Goal: Task Accomplishment & Management: Manage account settings

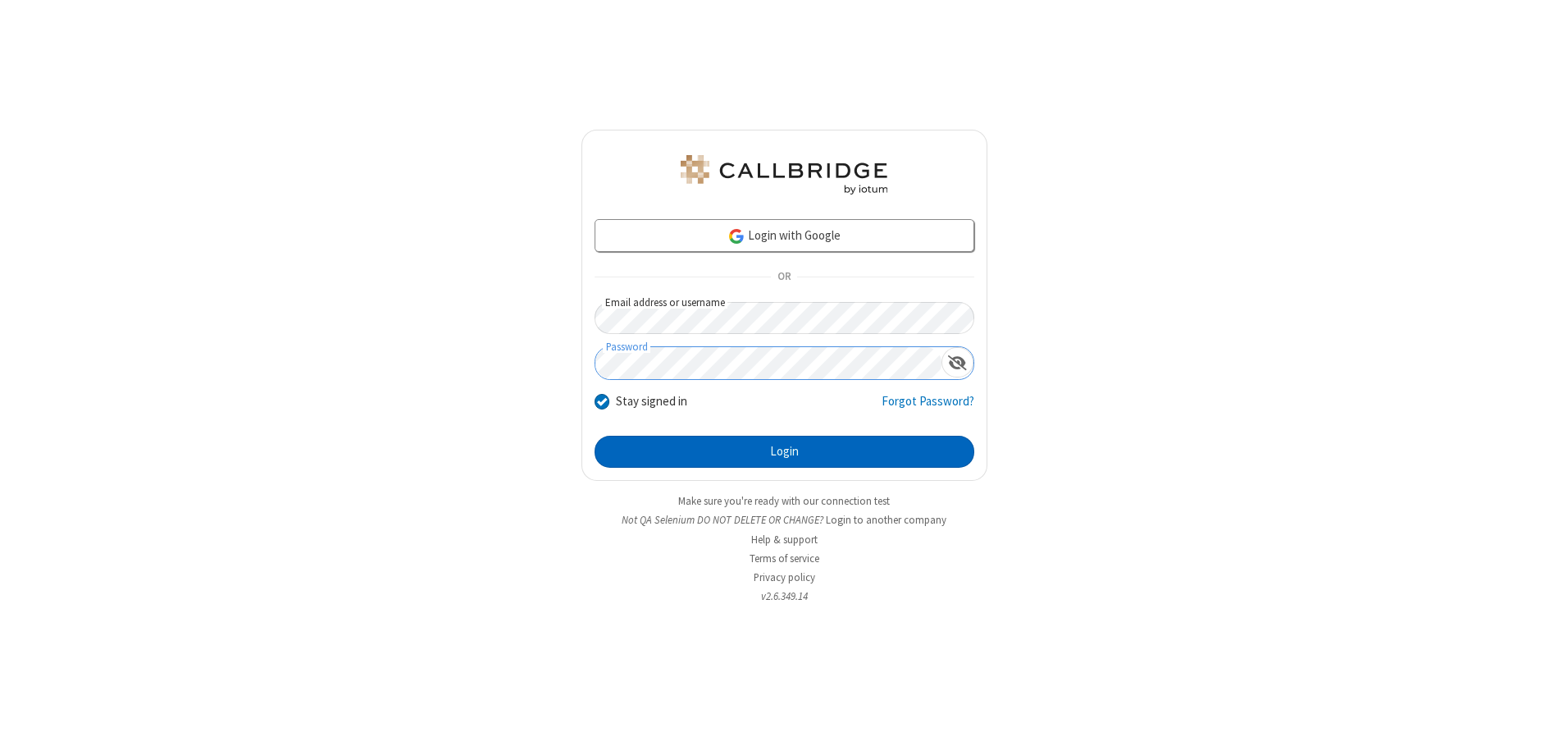
click at [784, 452] on button "Login" at bounding box center [784, 452] width 380 height 32
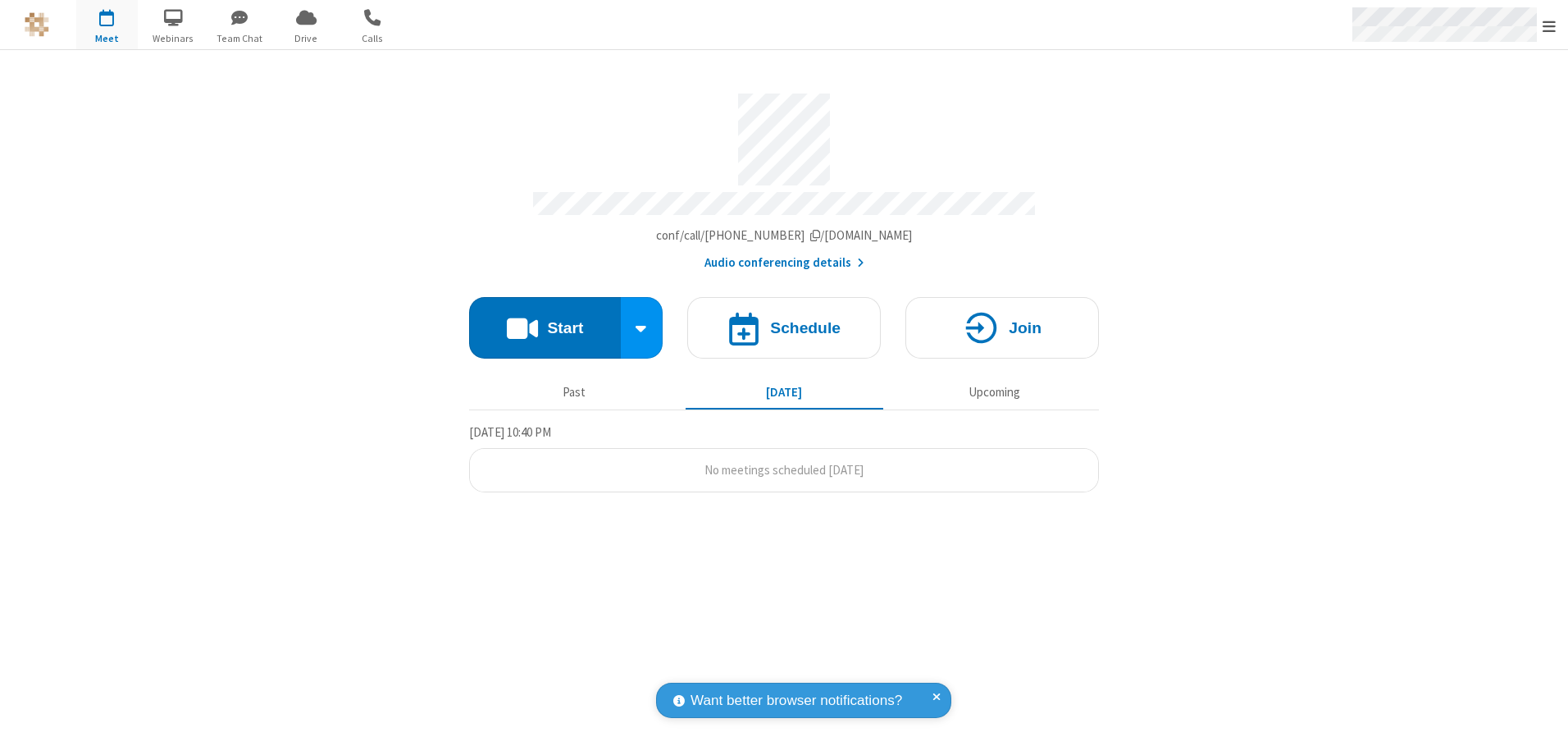
click at [1549, 26] on span "Open menu" at bounding box center [1548, 26] width 13 height 16
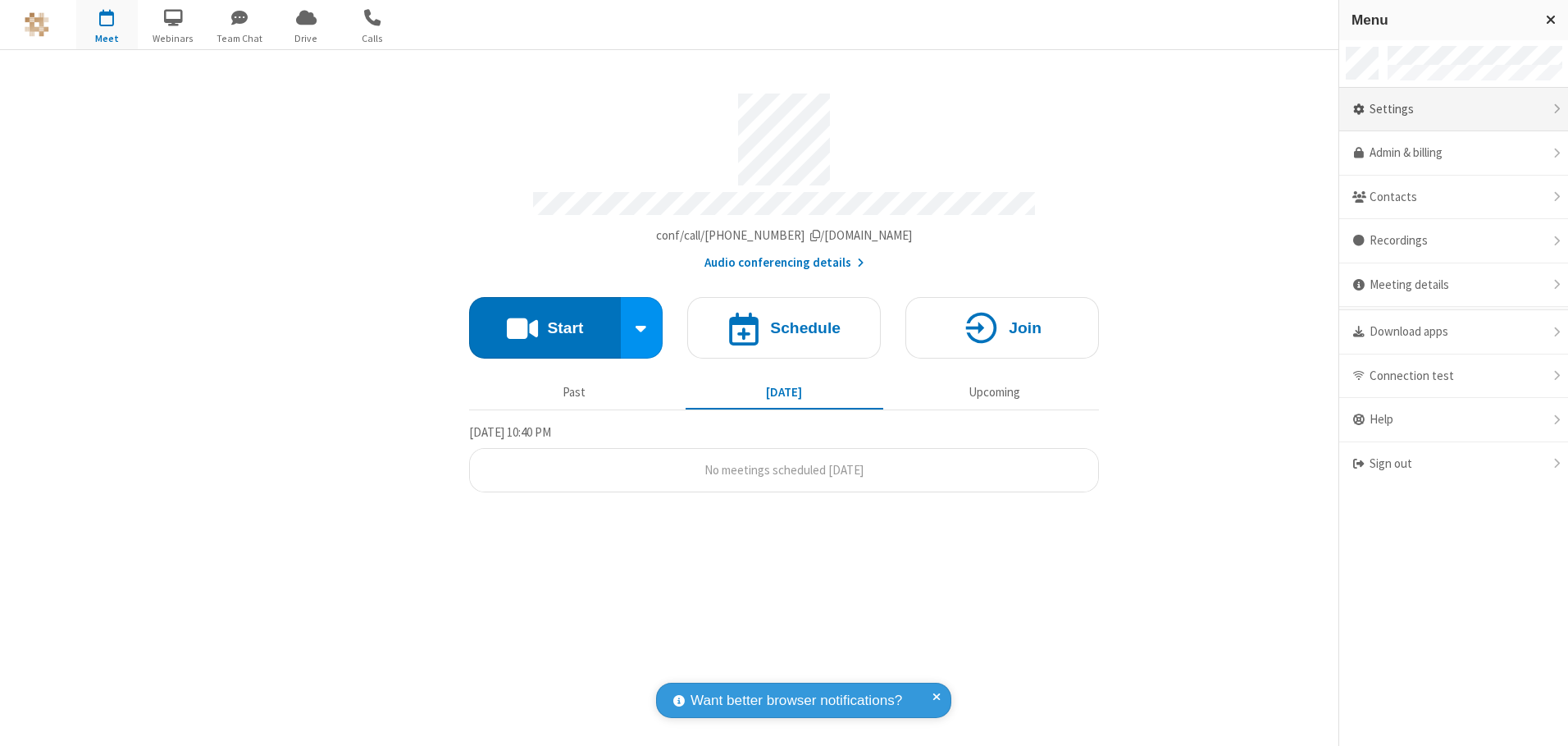
click at [1453, 109] on div "Settings" at bounding box center [1454, 110] width 229 height 44
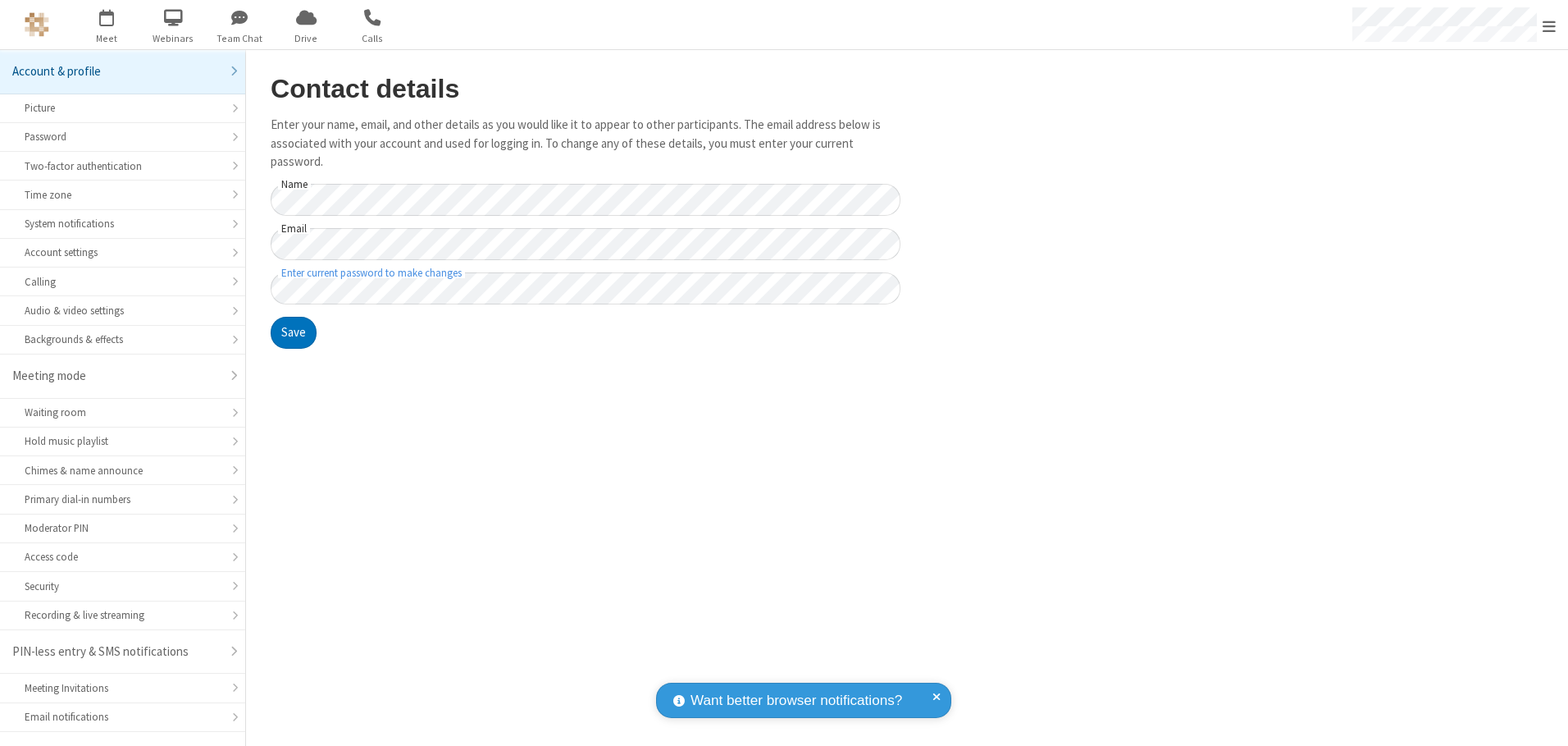
scroll to position [29, 0]
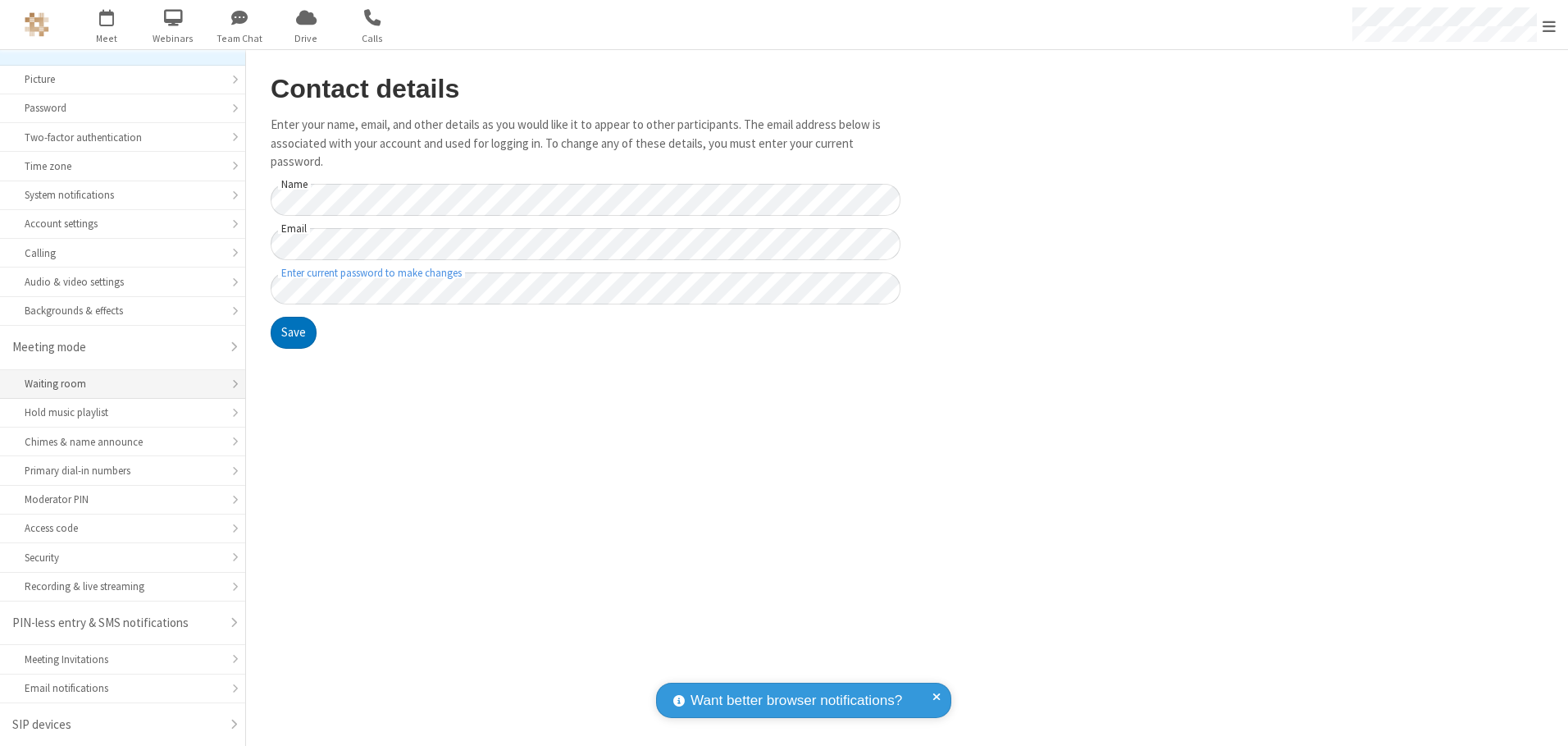
click at [117, 384] on div "Waiting room" at bounding box center [123, 383] width 196 height 15
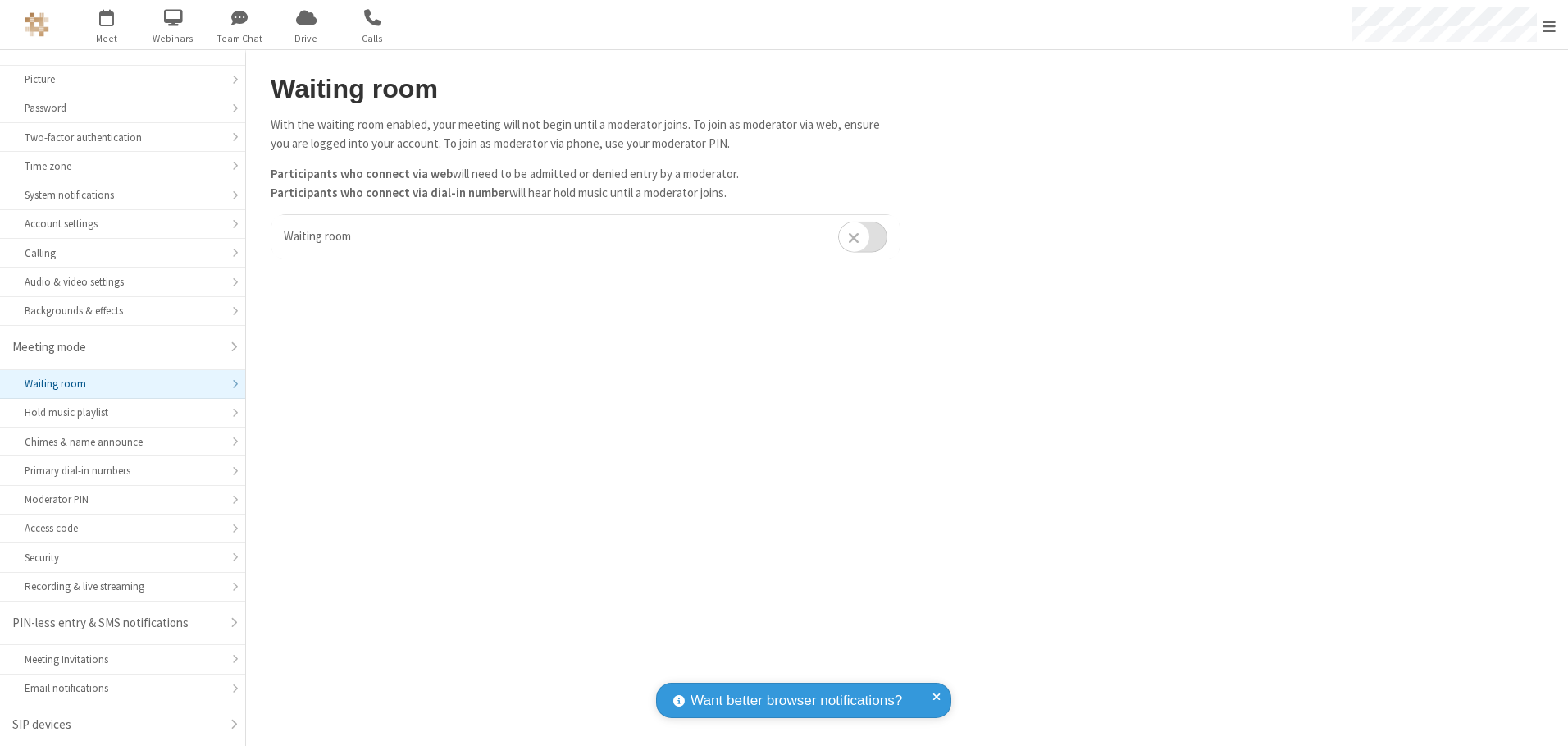
click at [862, 236] on input "checkbox" at bounding box center [862, 236] width 49 height 32
checkbox input "true"
click at [1549, 25] on span "Open menu" at bounding box center [1548, 26] width 13 height 16
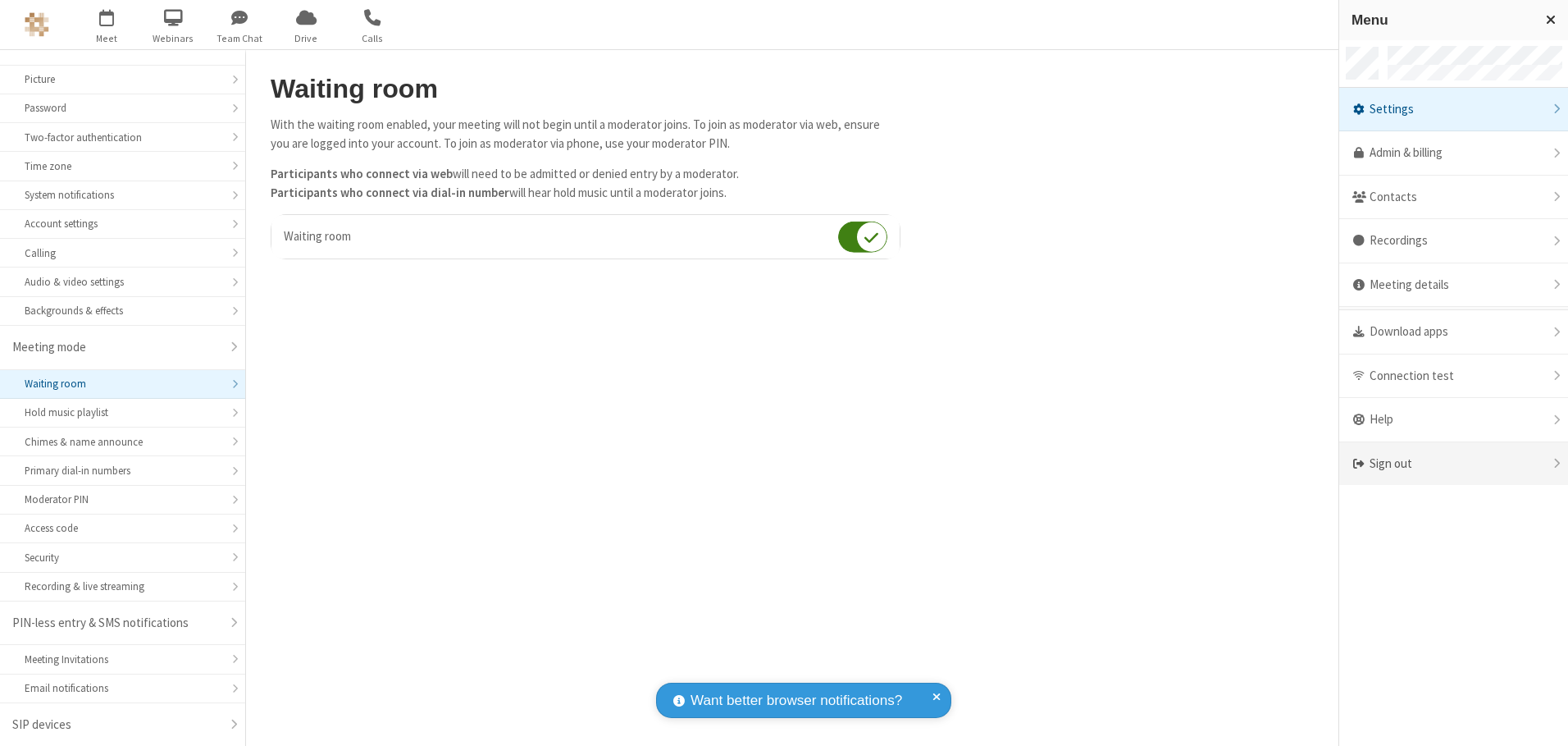
click at [1453, 463] on div "Sign out" at bounding box center [1454, 463] width 229 height 44
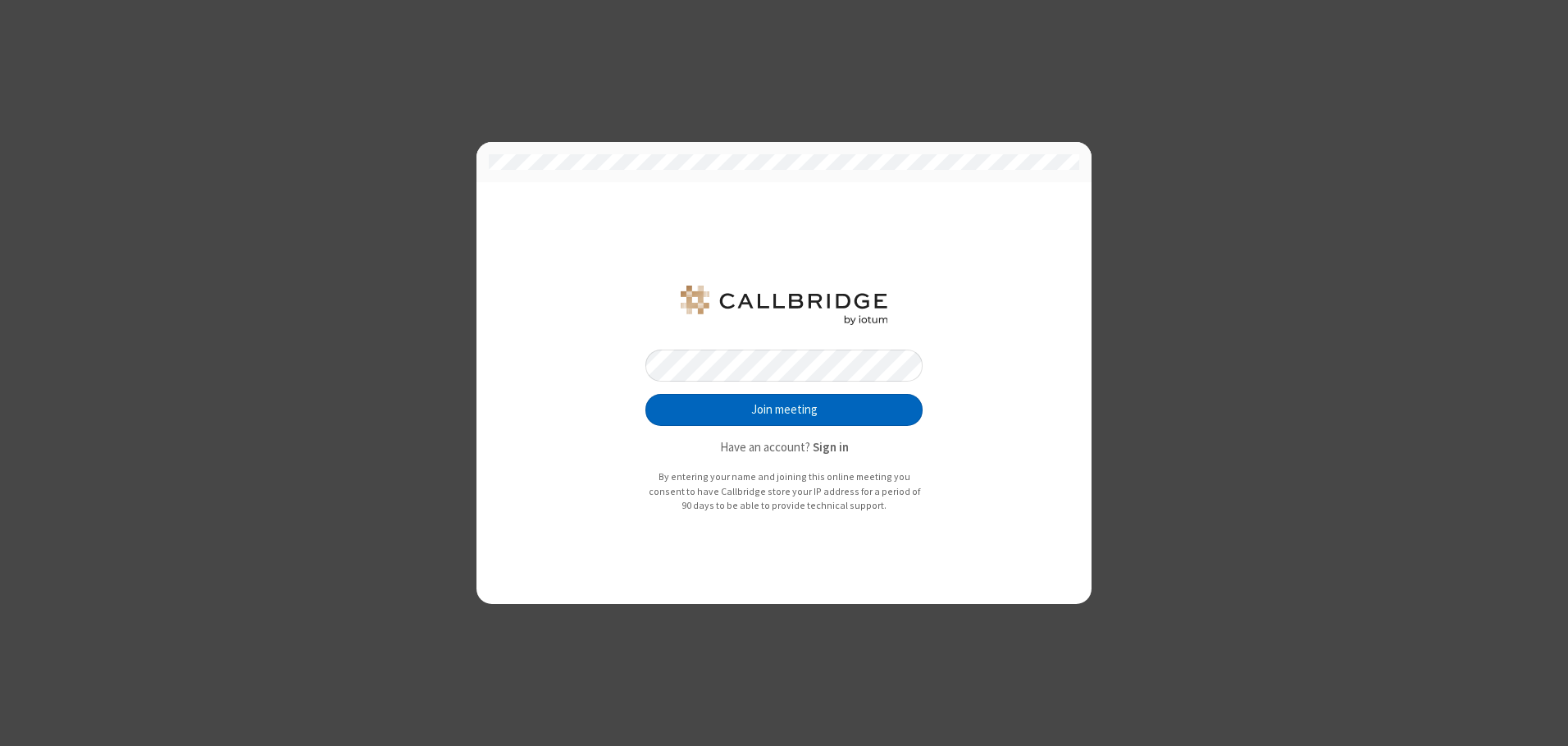
click at [784, 410] on button "Join meeting" at bounding box center [784, 410] width 277 height 32
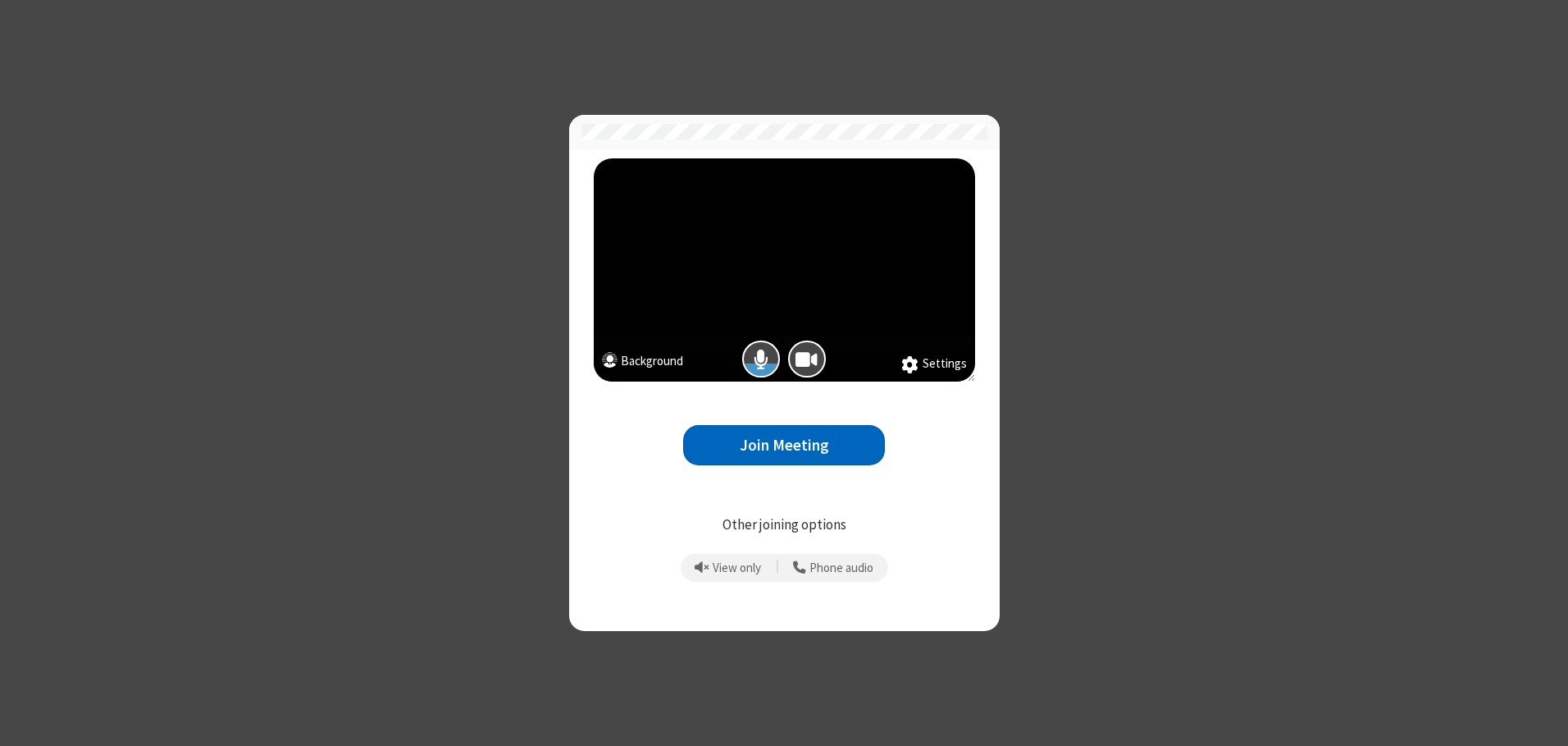
click at [784, 445] on button "Join Meeting" at bounding box center [784, 445] width 201 height 40
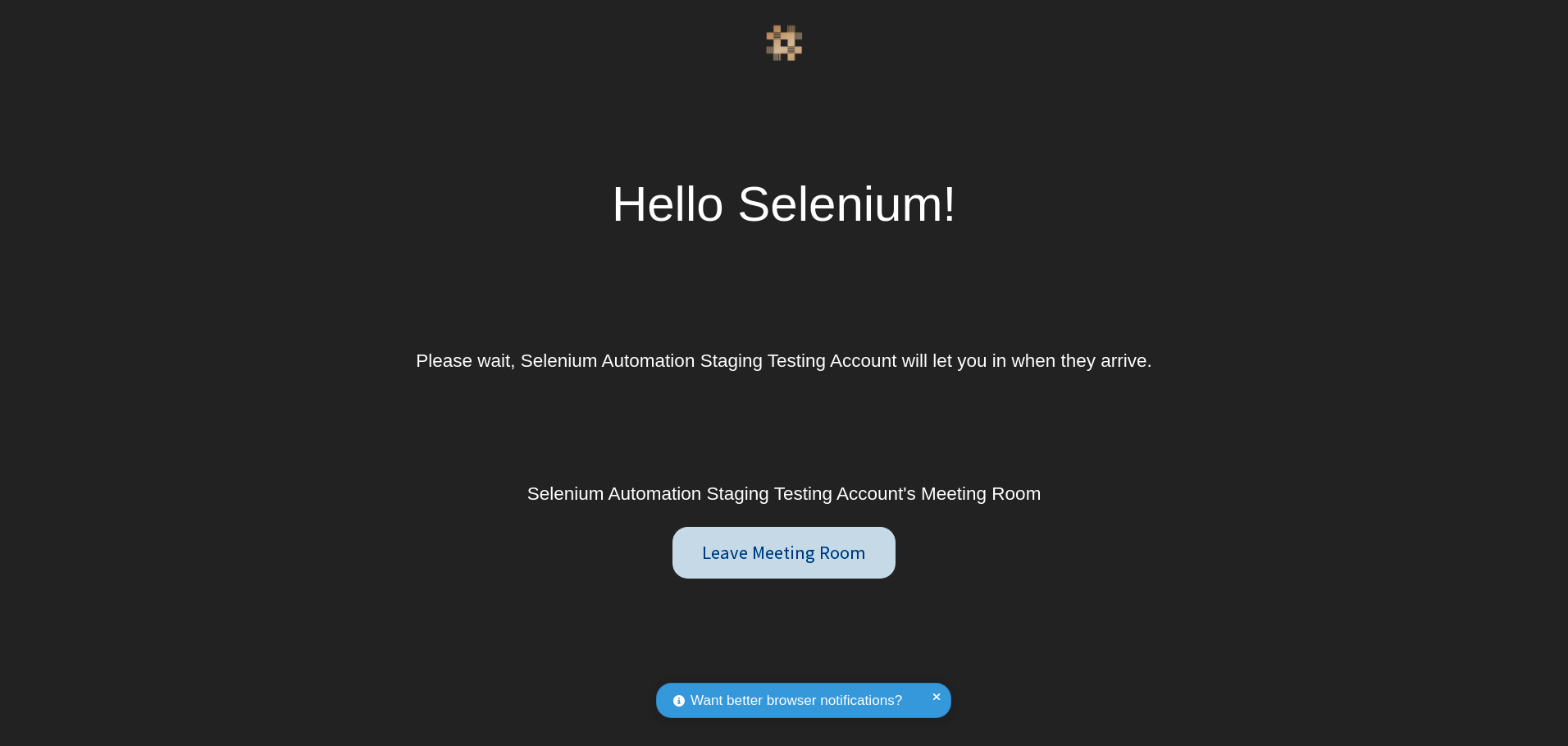
click at [783, 552] on button "Leave Meeting Room" at bounding box center [784, 552] width 224 height 52
